Goal: Task Accomplishment & Management: Manage account settings

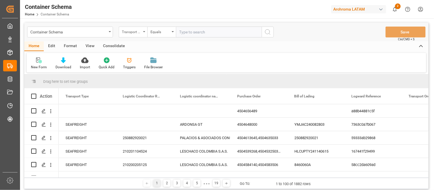
click at [145, 31] on div "Transport Type" at bounding box center [133, 32] width 29 height 11
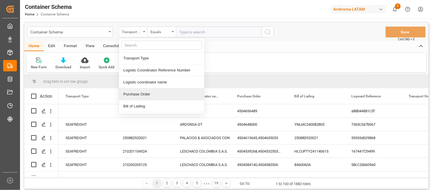
click at [139, 94] on div "Purchase Order" at bounding box center [161, 94] width 85 height 12
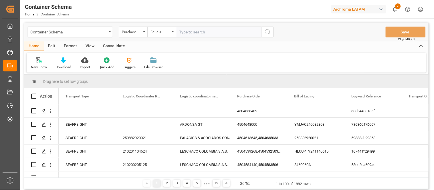
click at [192, 33] on input "text" at bounding box center [219, 32] width 86 height 11
paste input "4504655401"
type input "4504655401"
click at [268, 35] on button "search button" at bounding box center [268, 32] width 12 height 11
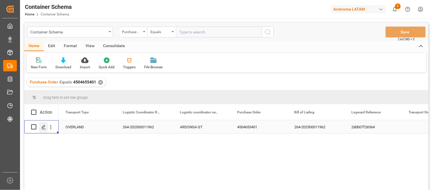
click at [43, 129] on line "Press SPACE to select this row." at bounding box center [43, 129] width 3 height 0
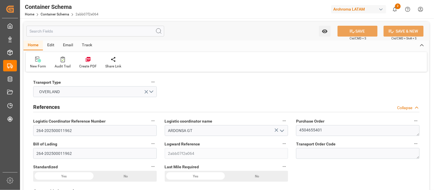
type input "0"
type input "1"
type input "6"
type input "4000"
type input "4599.96"
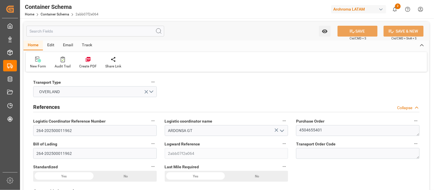
type input "MXZMF"
type input "[DATE] 12:00"
type input "[DATE]"
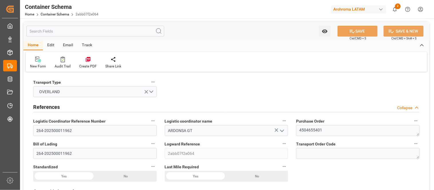
type input "[DATE]"
type input "[DATE] 00:00"
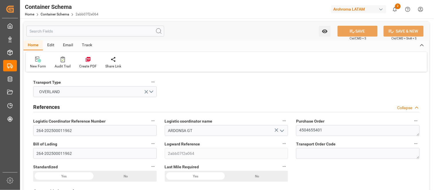
type input "[DATE] 00:00"
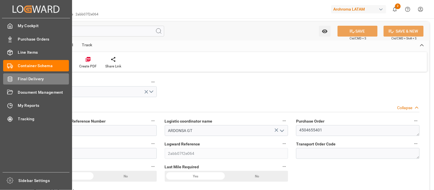
click at [34, 81] on span "Final Delivery" at bounding box center [43, 79] width 51 height 6
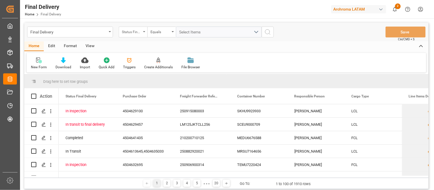
click at [145, 33] on div "Status Final Delivery" at bounding box center [133, 32] width 29 height 11
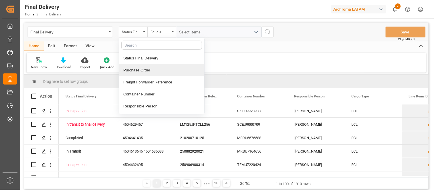
click at [143, 71] on div "Purchase Order" at bounding box center [161, 70] width 85 height 12
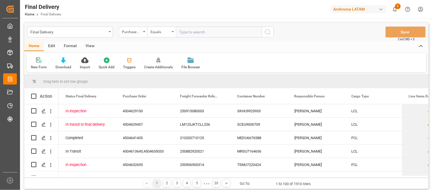
click at [191, 33] on input "text" at bounding box center [219, 32] width 86 height 11
type input "4504655401"
click at [271, 30] on icon "search button" at bounding box center [268, 32] width 7 height 7
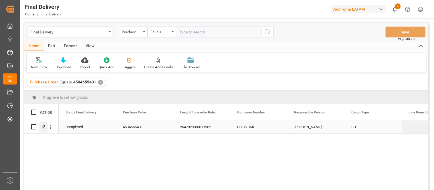
click at [46, 128] on div "Press SPACE to select this row." at bounding box center [43, 127] width 9 height 11
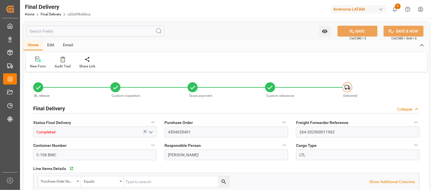
type input "6"
type input "[DATE]"
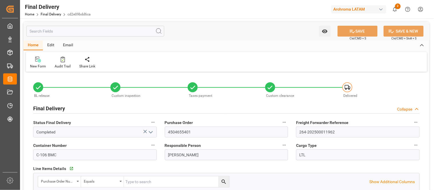
type input "[DATE]"
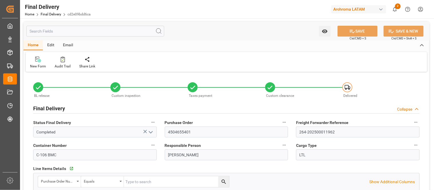
type input "[DATE]"
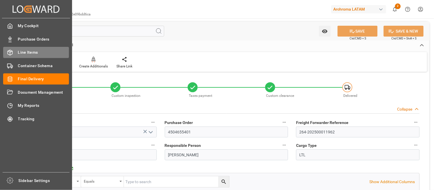
click at [29, 49] on div "Line Items Line Items" at bounding box center [36, 52] width 66 height 11
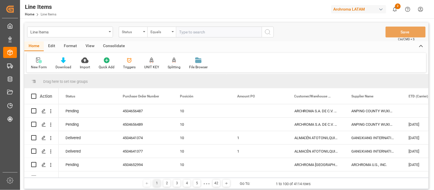
click at [93, 46] on div "View" at bounding box center [89, 47] width 17 height 10
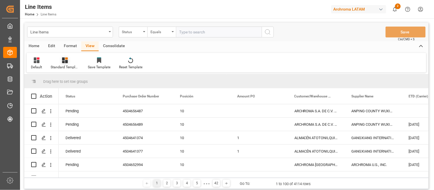
click at [64, 62] on icon at bounding box center [65, 61] width 6 height 6
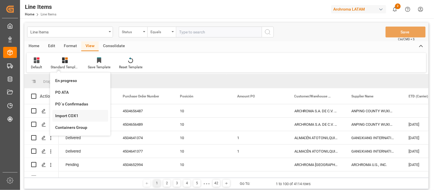
click at [66, 114] on div "Import COX1" at bounding box center [80, 116] width 50 height 6
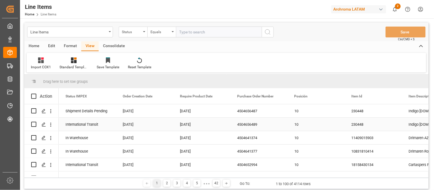
click at [124, 128] on div "[DATE]" at bounding box center [144, 124] width 57 height 13
click at [242, 118] on div "4504656489" at bounding box center [258, 124] width 57 height 13
click at [132, 115] on div "[DATE]" at bounding box center [144, 110] width 57 height 13
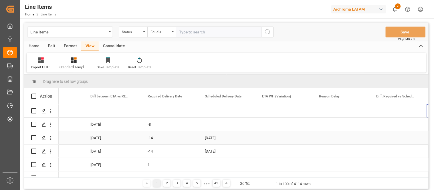
scroll to position [0, 834]
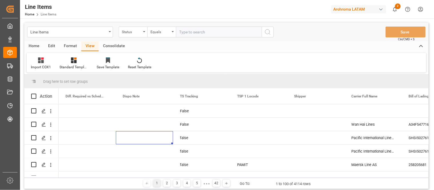
click at [383, 11] on div "button" at bounding box center [381, 10] width 6 height 6
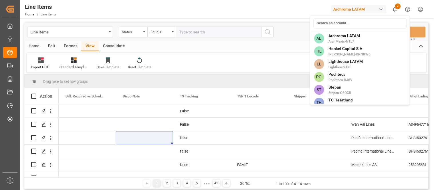
click at [382, 9] on html "Created by potrace 1.15, written by [PERSON_NAME] [DATE]-[DATE] Created by potr…" at bounding box center [217, 95] width 434 height 190
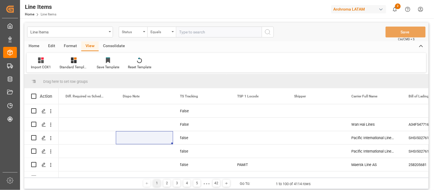
click at [381, 9] on div "button" at bounding box center [381, 10] width 6 height 6
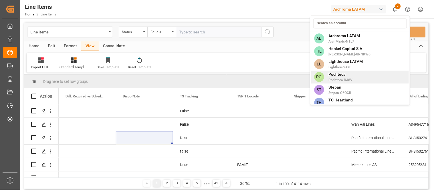
click at [344, 73] on span "Pochteca" at bounding box center [341, 75] width 24 height 6
